Goal: Browse casually: Explore the website without a specific task or goal

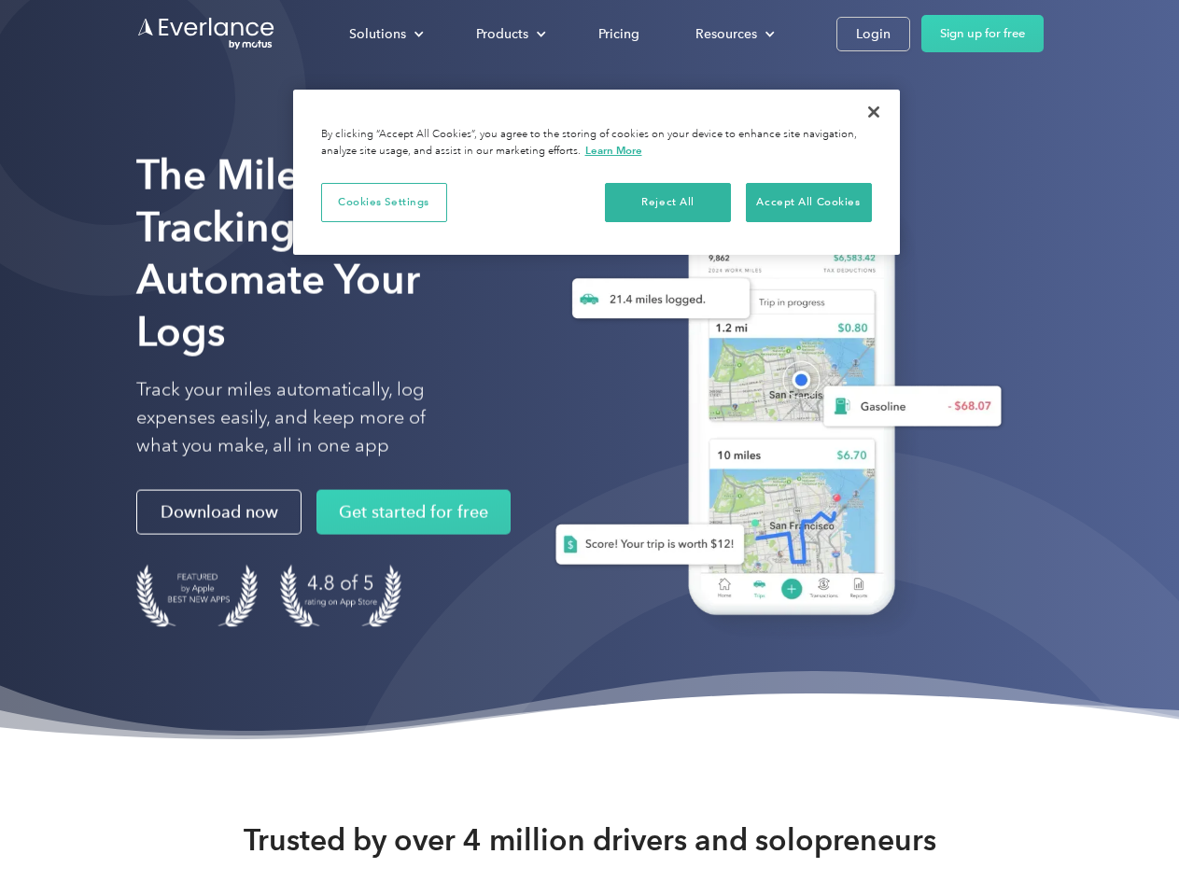
click at [386, 34] on div "Solutions" at bounding box center [377, 33] width 57 height 23
click at [509, 34] on div "Products" at bounding box center [502, 33] width 52 height 23
click at [733, 34] on div "Resources" at bounding box center [727, 33] width 62 height 23
click at [384, 202] on button "Cookies Settings" at bounding box center [384, 202] width 126 height 39
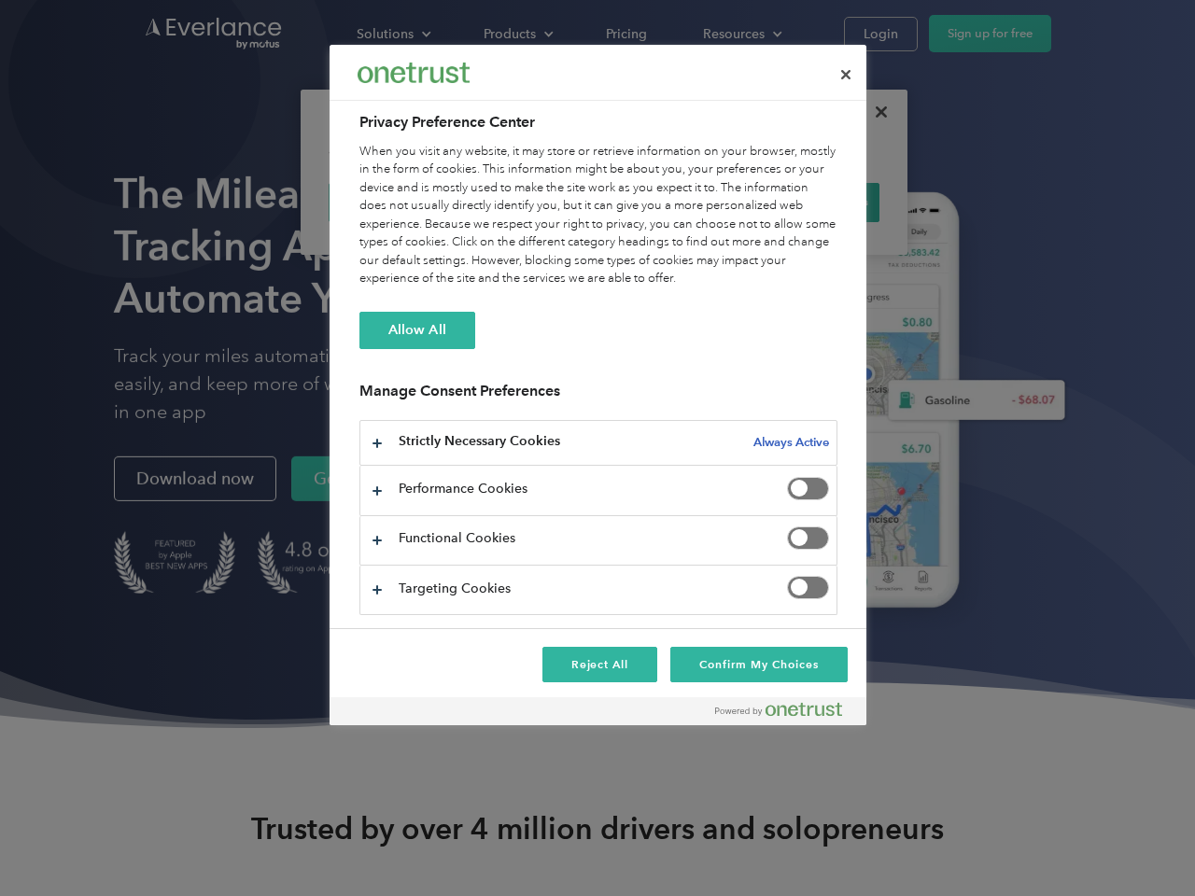
click at [669, 202] on div "When you visit any website, it may store or retrieve information on your browse…" at bounding box center [598, 216] width 478 height 146
click at [809, 202] on div "When you visit any website, it may store or retrieve information on your browse…" at bounding box center [598, 216] width 478 height 146
click at [874, 112] on div at bounding box center [597, 448] width 1195 height 896
